Goal: Check status: Check status

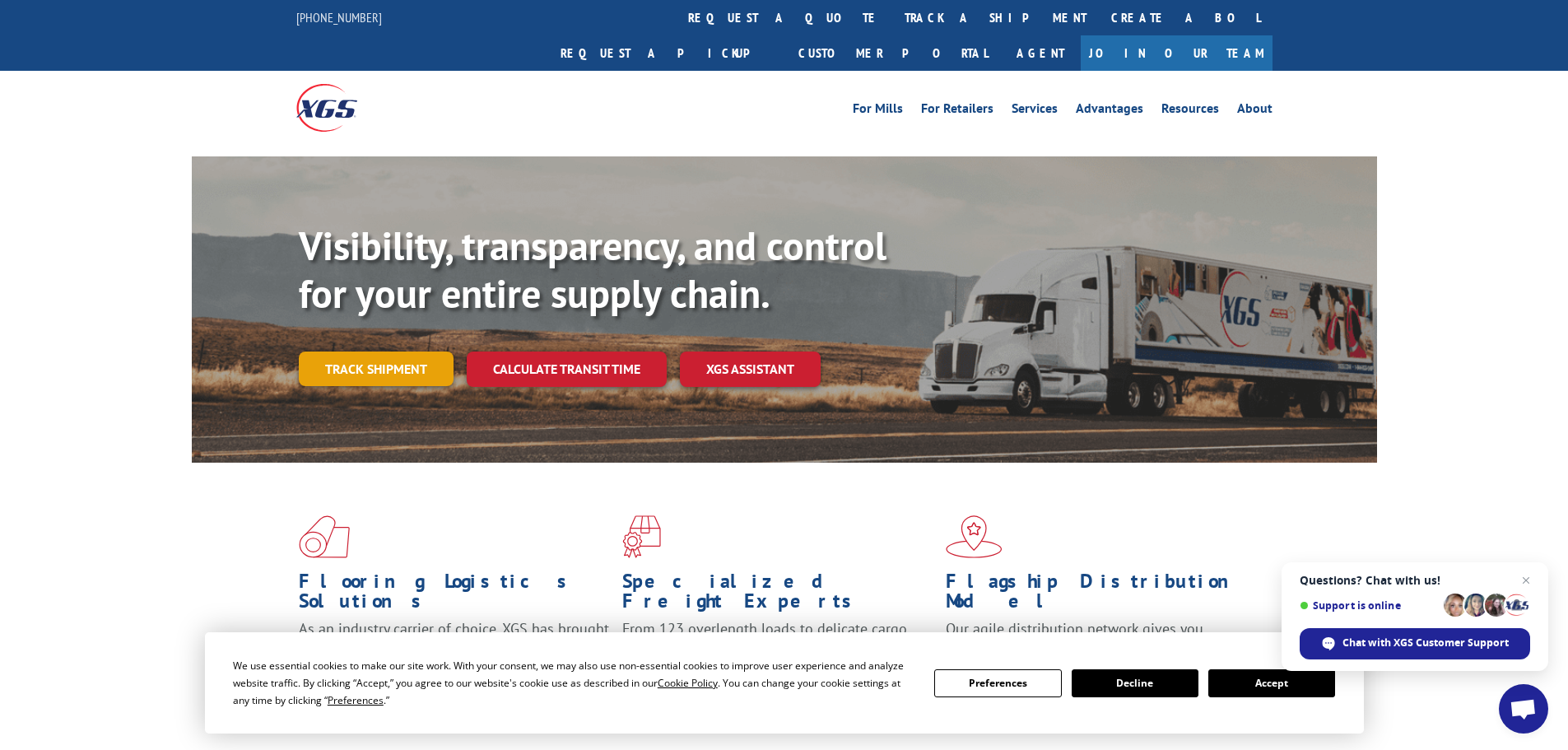
click at [425, 352] on link "Track shipment" at bounding box center [376, 368] width 154 height 34
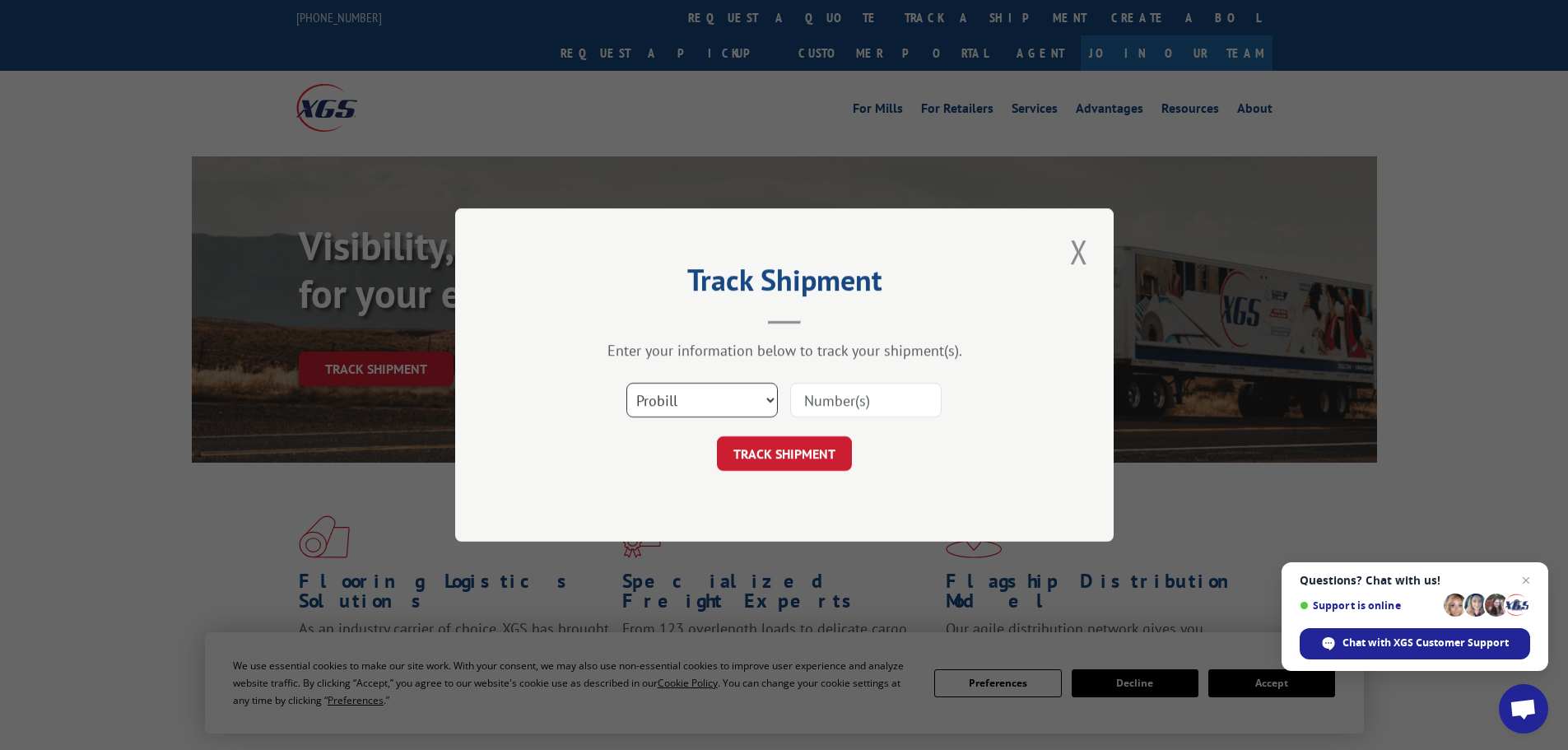
click at [735, 403] on select "Select category... Probill BOL PO" at bounding box center [702, 399] width 152 height 34
click at [851, 407] on input at bounding box center [866, 399] width 152 height 34
click at [1086, 246] on button "Close modal" at bounding box center [1079, 252] width 28 height 46
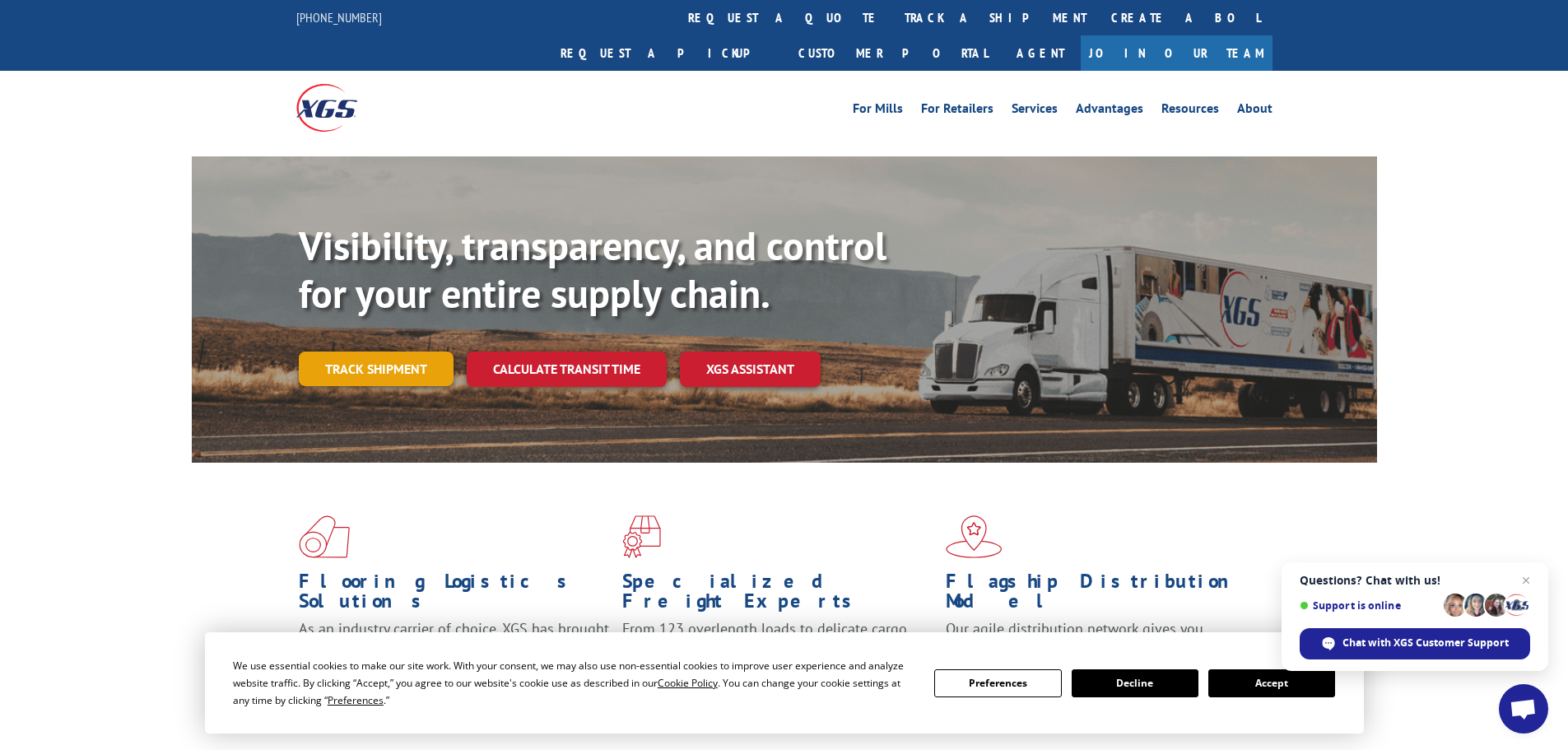
click at [405, 352] on link "Track shipment" at bounding box center [376, 368] width 154 height 34
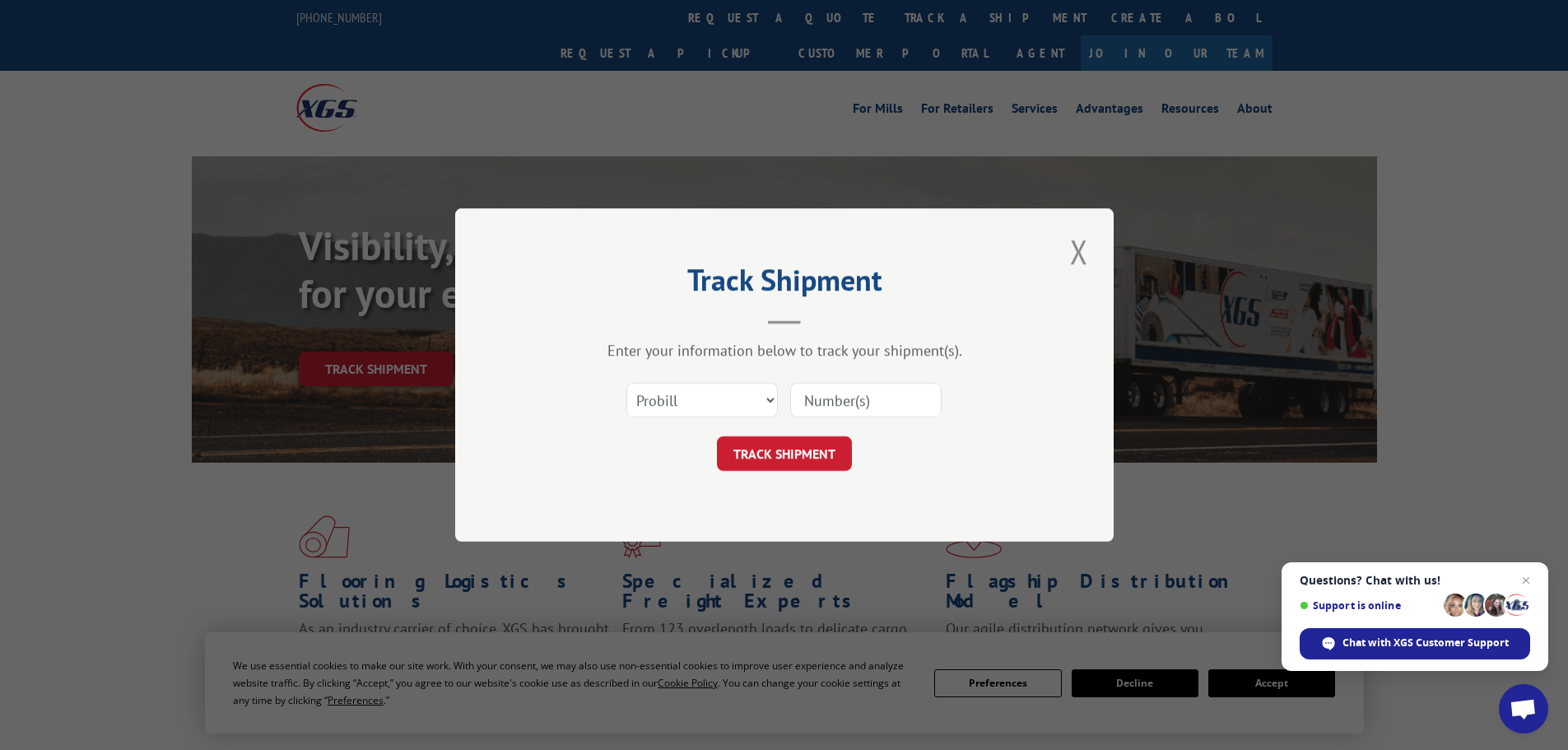
click at [845, 404] on input at bounding box center [866, 399] width 152 height 34
type input "17386400"
click button "TRACK SHIPMENT" at bounding box center [784, 453] width 135 height 34
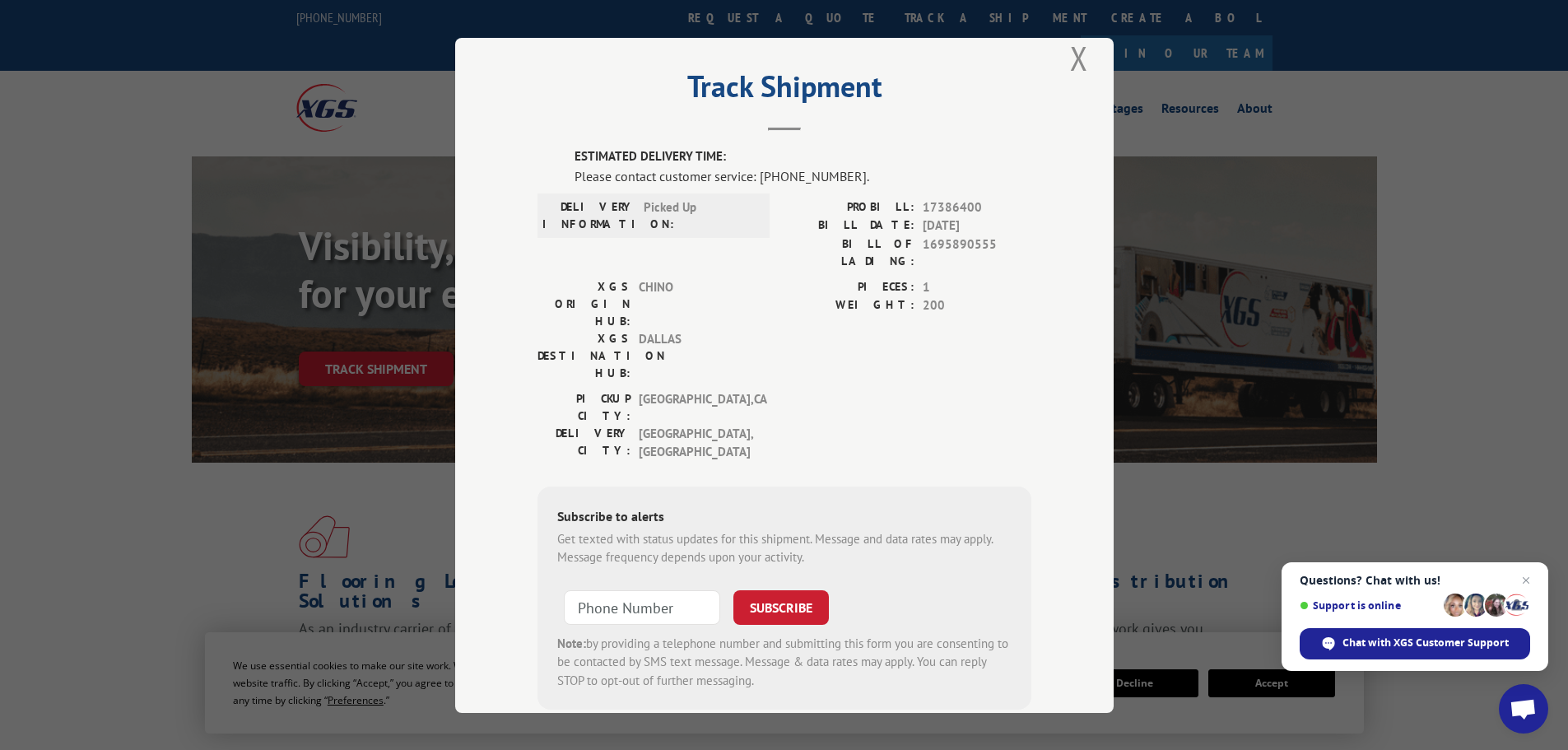
scroll to position [33, 0]
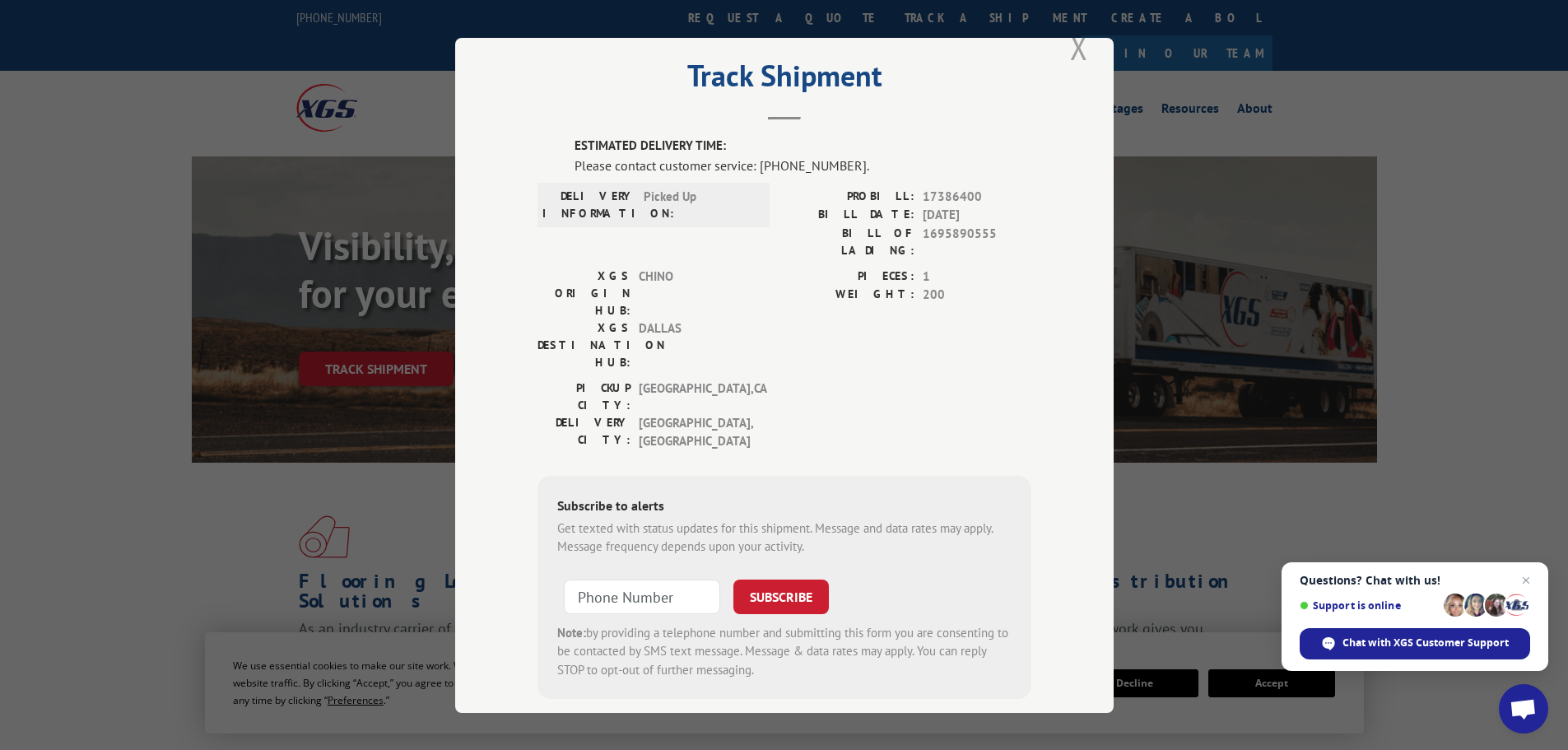
click at [1080, 53] on button "Close modal" at bounding box center [1079, 47] width 28 height 46
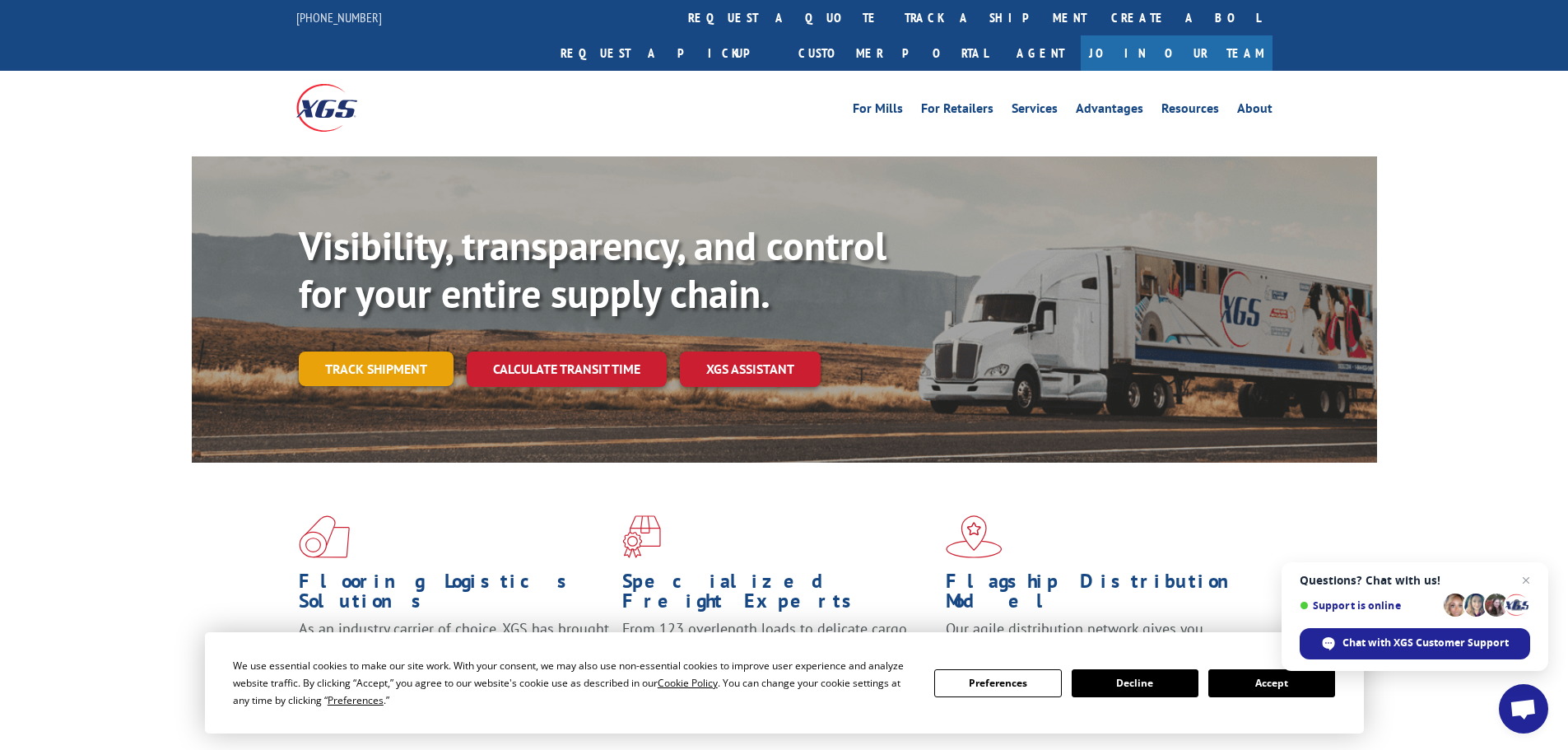
click at [368, 352] on link "Track shipment" at bounding box center [376, 368] width 154 height 34
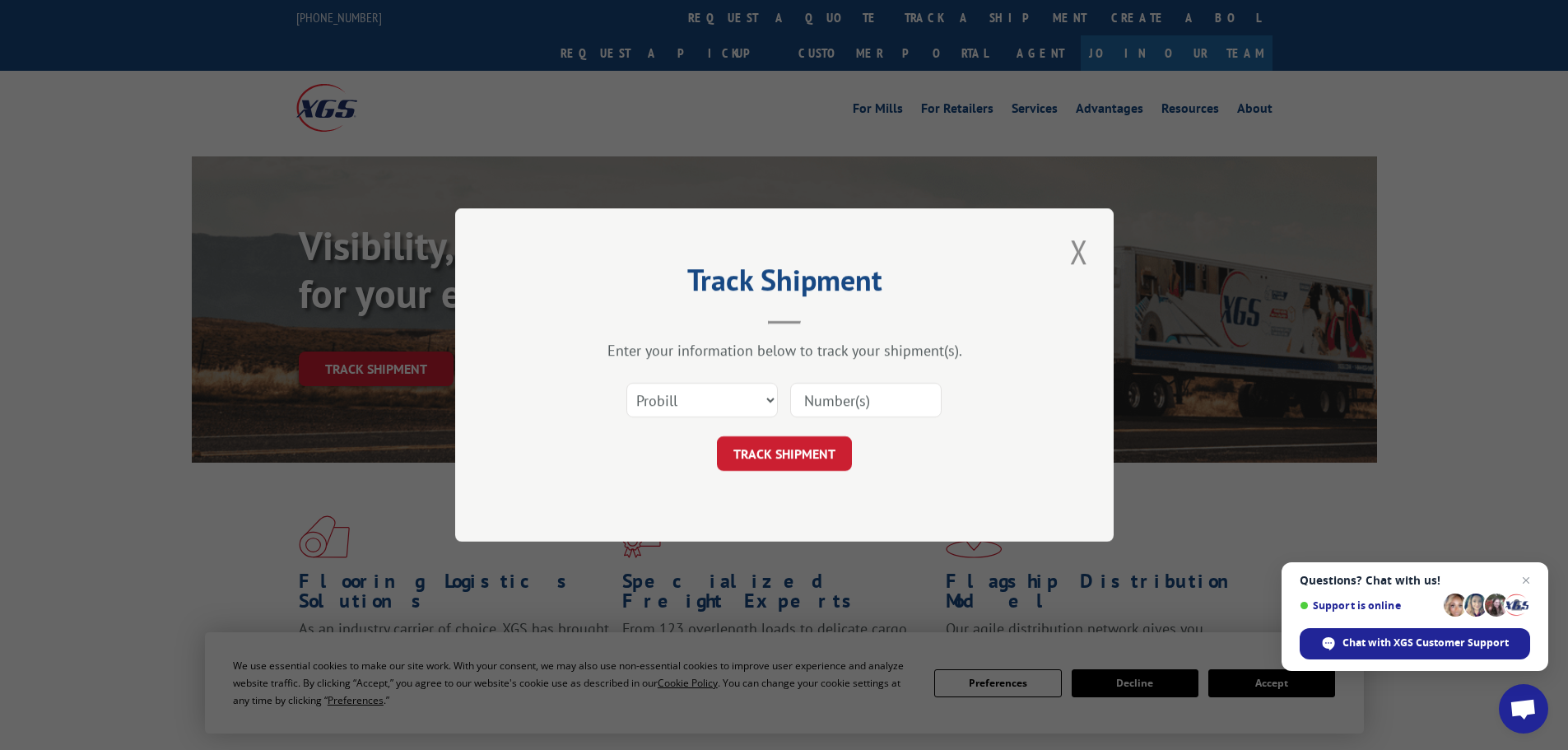
click at [868, 404] on input at bounding box center [866, 399] width 152 height 34
type input "17386408"
click button "TRACK SHIPMENT" at bounding box center [784, 453] width 135 height 34
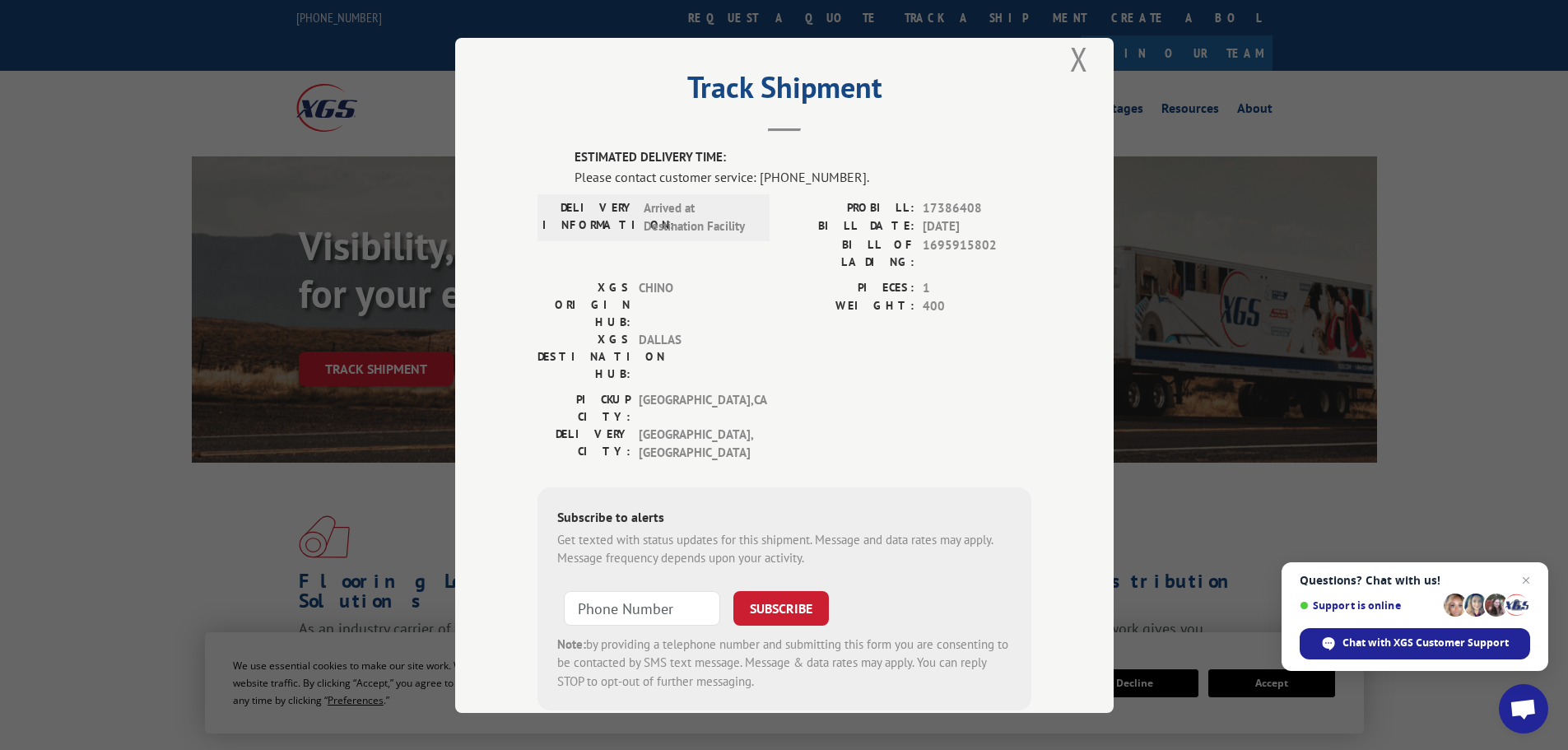
scroll to position [33, 0]
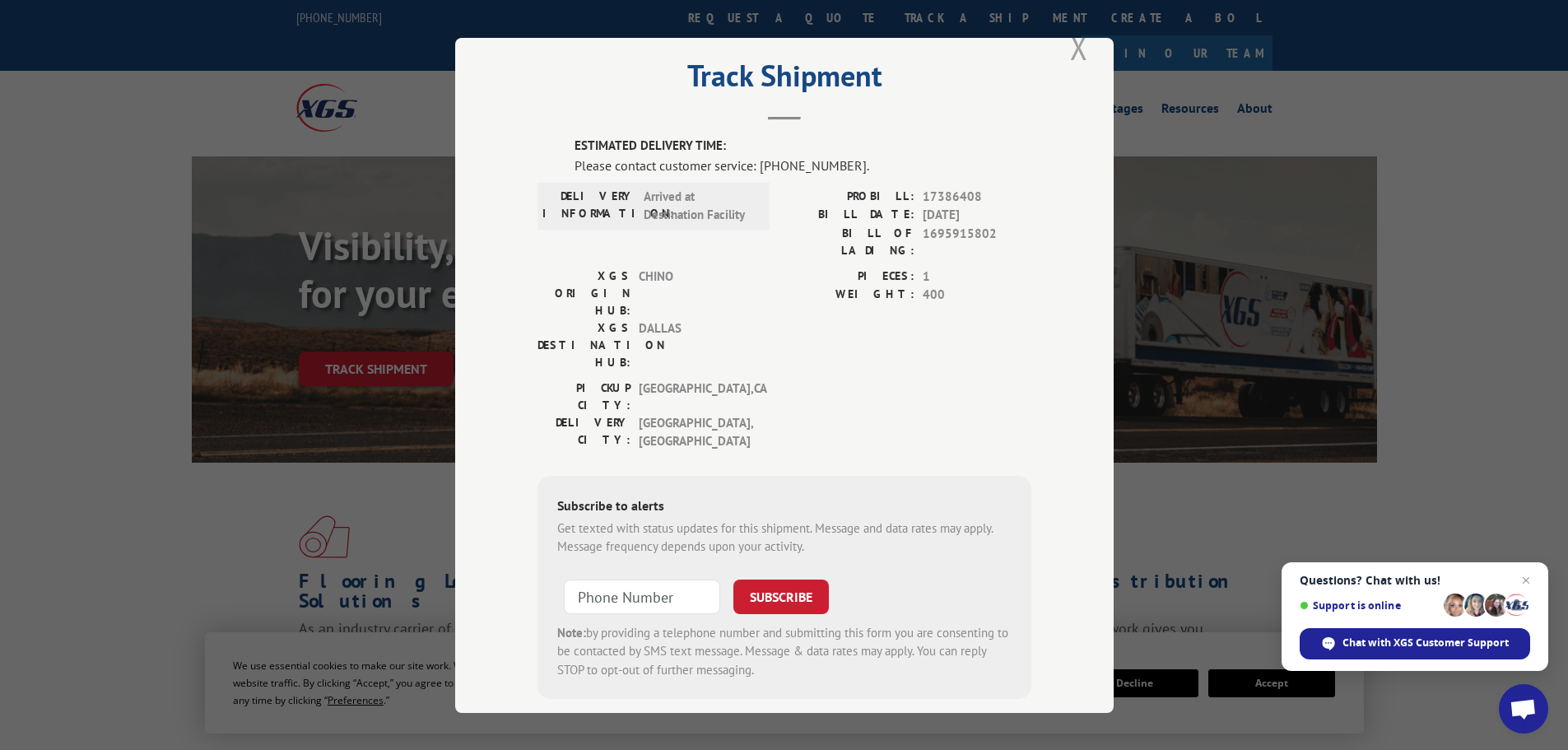
click at [1080, 53] on button "Close modal" at bounding box center [1079, 47] width 28 height 46
